Goal: Task Accomplishment & Management: Manage account settings

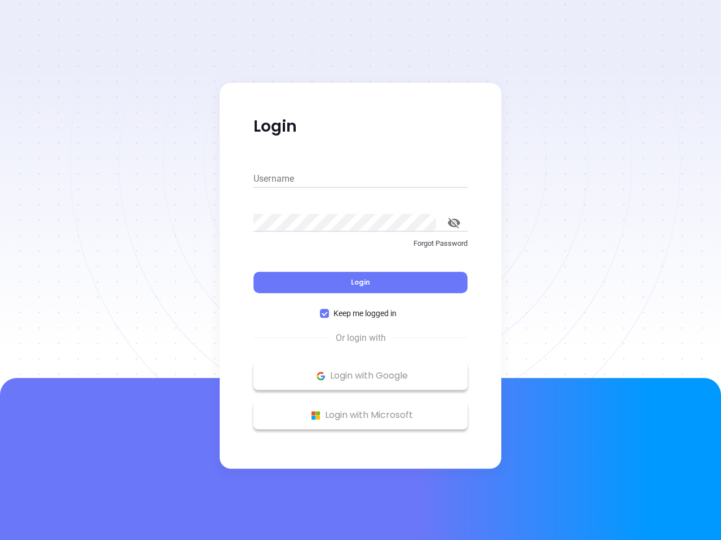
click at [360, 270] on div "Login" at bounding box center [360, 275] width 214 height 35
click at [360, 179] on input "Username" at bounding box center [360, 179] width 214 height 18
click at [454, 223] on icon "toggle password visibility" at bounding box center [454, 223] width 12 height 11
click at [360, 283] on span "Login" at bounding box center [360, 283] width 19 height 10
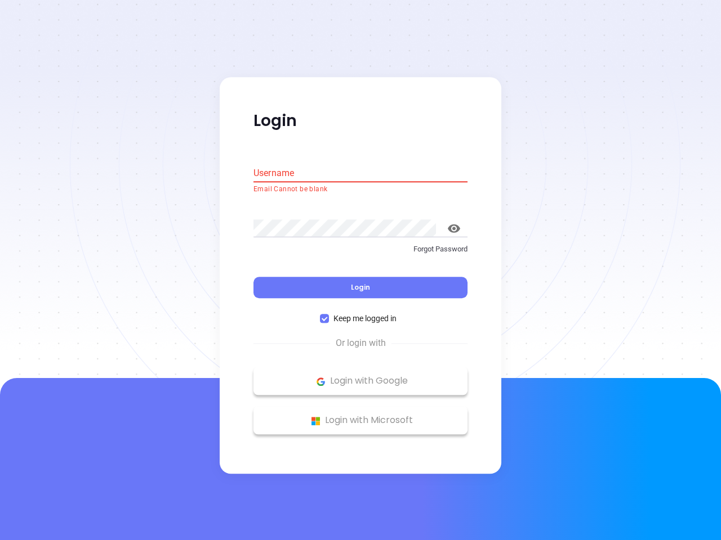
click at [360, 314] on span "Keep me logged in" at bounding box center [365, 319] width 72 height 12
click at [329, 315] on input "Keep me logged in" at bounding box center [324, 319] width 9 height 9
checkbox input "false"
click at [360, 376] on p "Login with Google" at bounding box center [360, 381] width 203 height 17
click at [360, 415] on p "Login with Microsoft" at bounding box center [360, 421] width 203 height 17
